Goal: Task Accomplishment & Management: Use online tool/utility

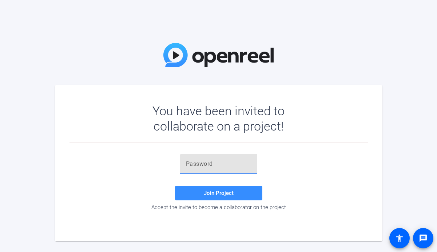
click at [215, 163] on input "text" at bounding box center [219, 164] width 66 height 9
paste input "f#+sqD"
type input "f#+sqD"
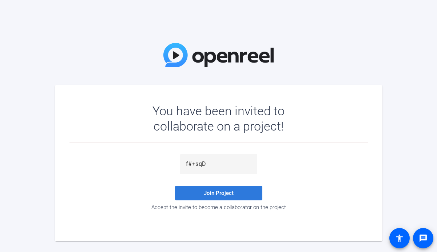
click at [198, 190] on span at bounding box center [218, 193] width 87 height 17
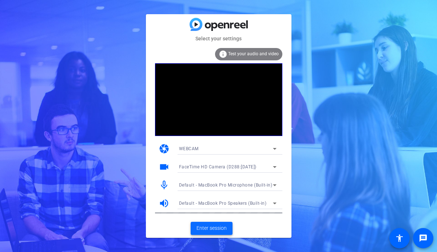
click at [199, 226] on span "Enter session" at bounding box center [212, 229] width 30 height 8
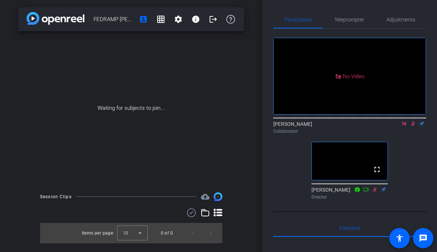
click at [405, 126] on icon at bounding box center [404, 124] width 4 height 4
click at [405, 126] on icon at bounding box center [404, 123] width 6 height 5
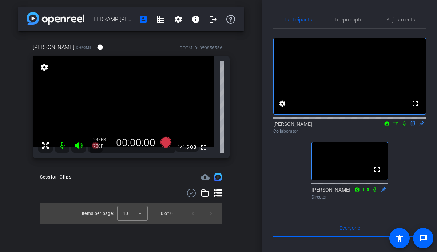
click at [405, 126] on icon at bounding box center [404, 124] width 3 height 5
click at [405, 126] on icon at bounding box center [405, 124] width 4 height 5
click at [405, 126] on icon at bounding box center [404, 124] width 3 height 5
click at [405, 126] on icon at bounding box center [405, 124] width 4 height 5
click at [405, 126] on icon at bounding box center [404, 124] width 3 height 5
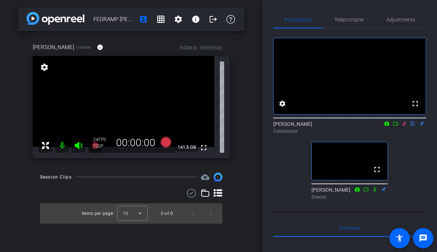
click at [405, 126] on icon at bounding box center [404, 123] width 6 height 5
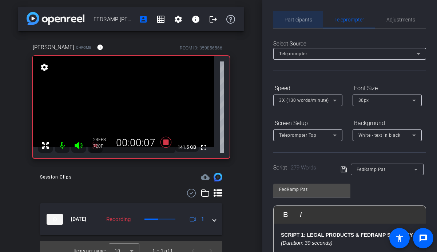
click at [303, 17] on span "Participants" at bounding box center [299, 19] width 28 height 5
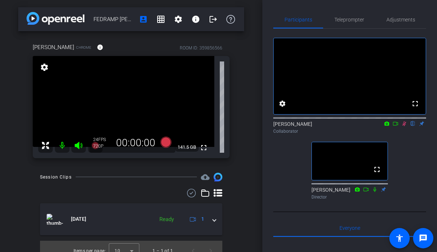
click at [396, 126] on icon at bounding box center [396, 123] width 6 height 5
click at [403, 126] on icon at bounding box center [404, 124] width 4 height 4
click at [403, 126] on icon at bounding box center [404, 123] width 6 height 5
click at [395, 126] on icon at bounding box center [396, 123] width 6 height 5
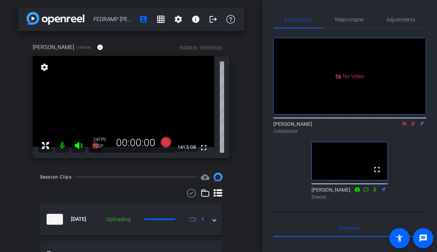
click at [406, 126] on icon at bounding box center [404, 123] width 6 height 5
click at [404, 126] on icon at bounding box center [404, 123] width 6 height 5
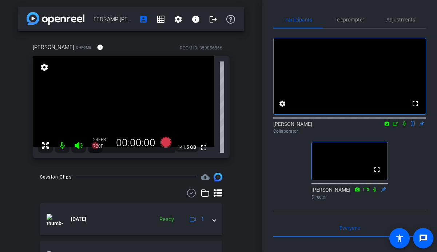
click at [404, 126] on icon at bounding box center [404, 123] width 6 height 5
click at [396, 126] on icon at bounding box center [396, 123] width 6 height 5
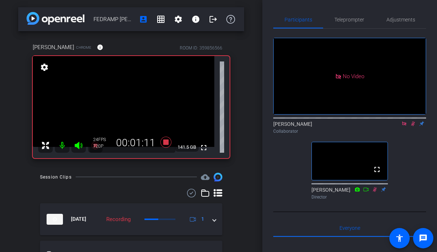
click at [407, 126] on icon at bounding box center [404, 123] width 6 height 5
click at [403, 126] on icon at bounding box center [404, 123] width 6 height 5
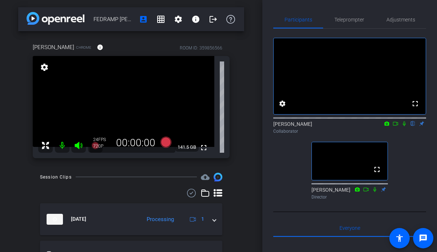
click at [404, 126] on icon at bounding box center [404, 124] width 3 height 5
click at [396, 126] on icon at bounding box center [396, 123] width 6 height 5
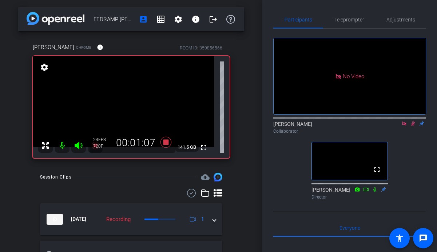
click at [404, 126] on icon at bounding box center [404, 123] width 6 height 5
click at [403, 126] on icon at bounding box center [404, 123] width 6 height 5
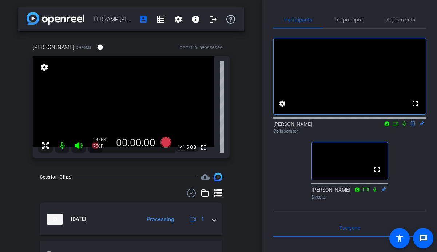
click at [405, 126] on icon at bounding box center [404, 123] width 6 height 5
click at [396, 126] on icon at bounding box center [395, 124] width 5 height 4
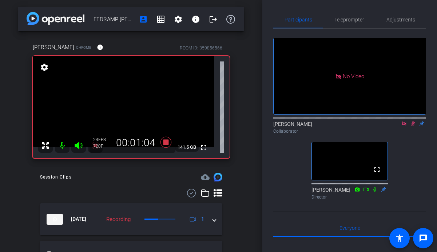
click at [413, 126] on icon at bounding box center [413, 123] width 6 height 5
click at [404, 126] on icon at bounding box center [404, 123] width 6 height 5
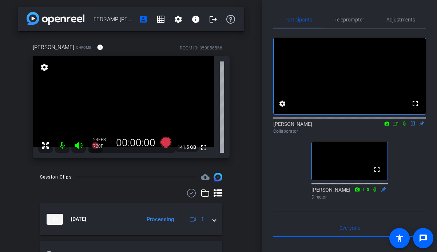
click at [404, 126] on icon at bounding box center [404, 123] width 6 height 5
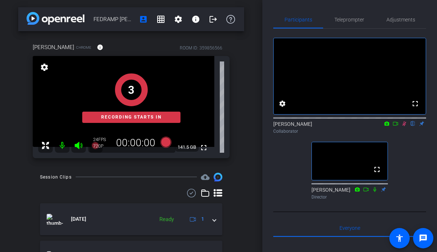
click at [395, 126] on icon at bounding box center [396, 123] width 6 height 5
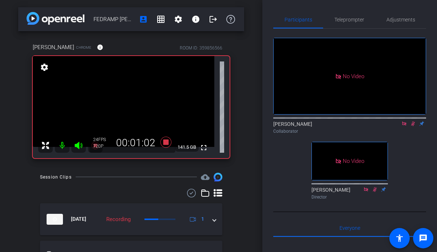
click at [405, 126] on icon at bounding box center [404, 123] width 6 height 5
click at [404, 126] on icon at bounding box center [404, 123] width 6 height 5
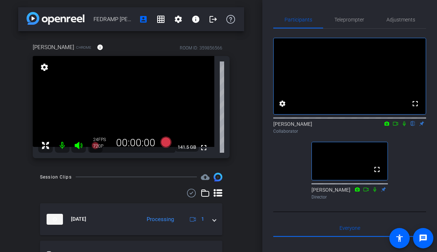
click at [405, 126] on icon at bounding box center [404, 123] width 6 height 5
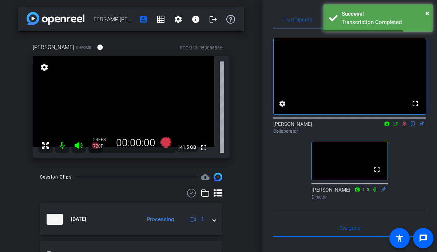
click at [393, 126] on icon at bounding box center [396, 123] width 6 height 5
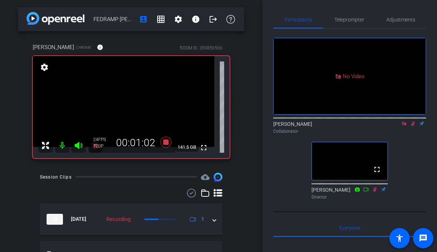
click at [405, 126] on icon at bounding box center [404, 123] width 6 height 5
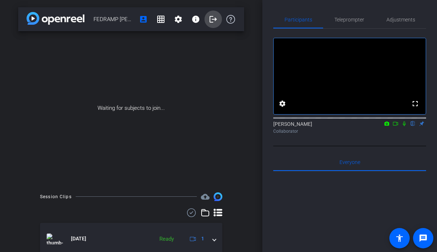
click at [214, 20] on mat-icon "logout" at bounding box center [213, 19] width 9 height 9
click at [209, 19] on mat-icon "logout" at bounding box center [213, 19] width 9 height 9
